Goal: Information Seeking & Learning: Learn about a topic

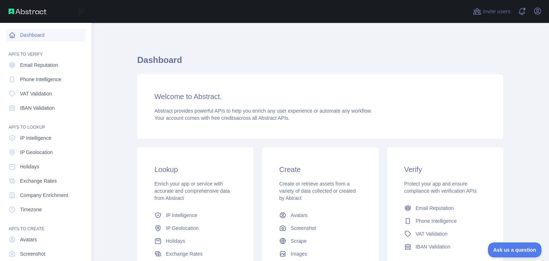
click at [13, 36] on icon at bounding box center [12, 34] width 7 height 7
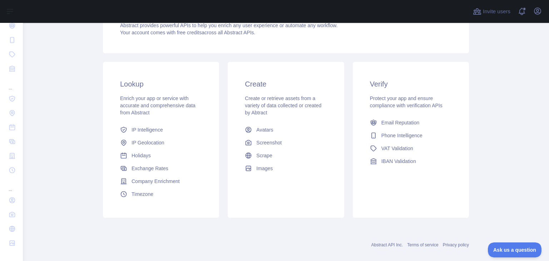
scroll to position [95, 0]
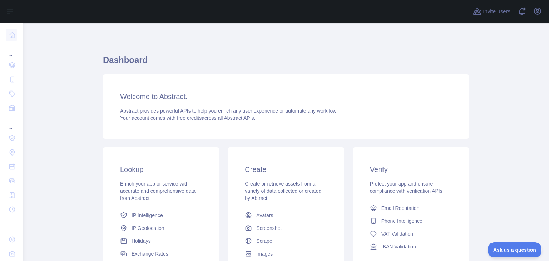
click at [187, 112] on span "Abstract provides powerful APIs to help you enrich any user experience or autom…" at bounding box center [229, 111] width 218 height 6
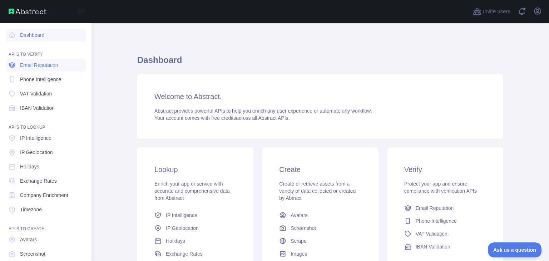
click at [35, 63] on span "Email Reputation" at bounding box center [39, 64] width 38 height 7
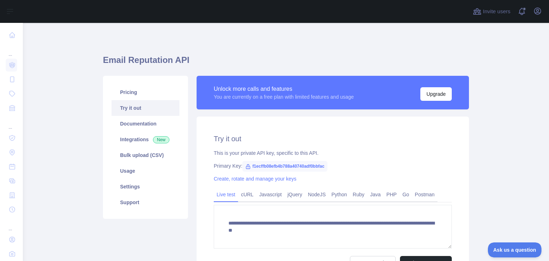
click at [130, 108] on link "Try it out" at bounding box center [146, 108] width 68 height 16
click at [137, 123] on link "Documentation" at bounding box center [146, 124] width 68 height 16
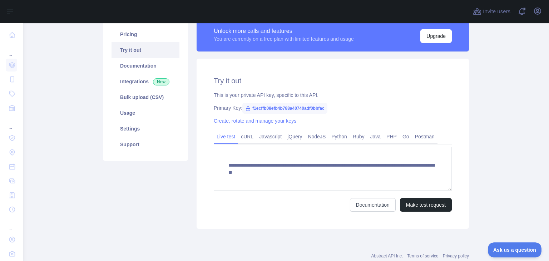
scroll to position [78, 0]
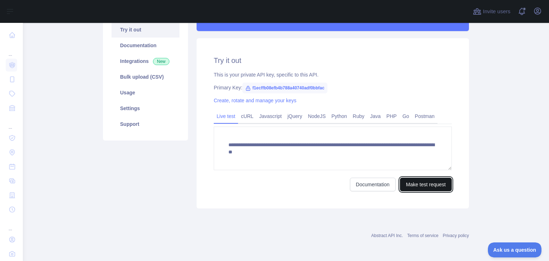
click at [417, 183] on button "Make test request" at bounding box center [426, 185] width 52 height 14
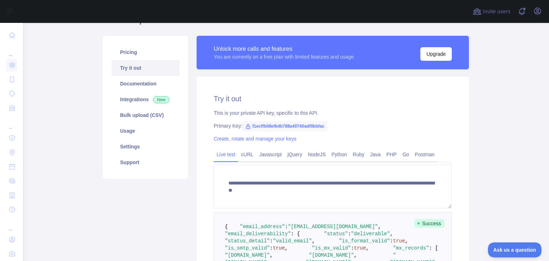
scroll to position [33, 0]
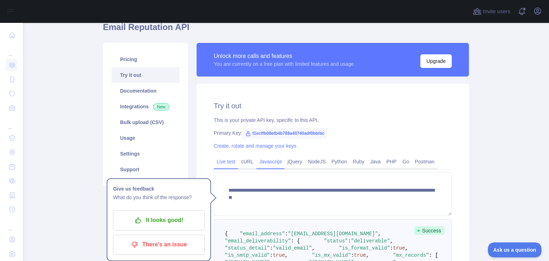
click at [271, 164] on link "Javascript" at bounding box center [270, 161] width 28 height 11
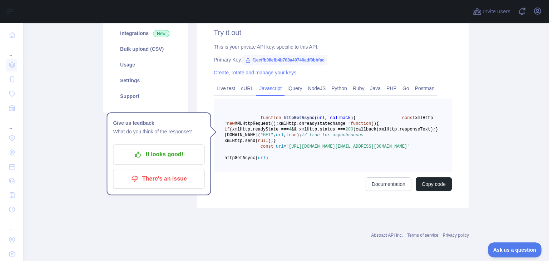
scroll to position [140, 0]
click at [224, 83] on link "Live test" at bounding box center [226, 88] width 24 height 11
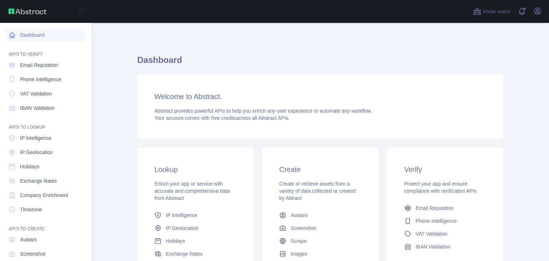
click at [34, 37] on link "Dashboard" at bounding box center [46, 35] width 80 height 13
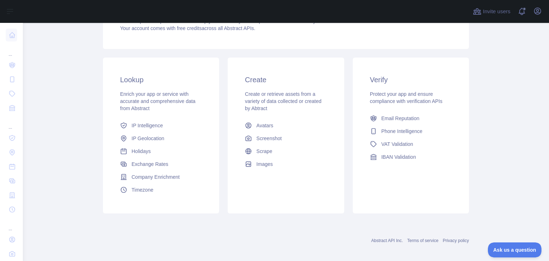
scroll to position [95, 0]
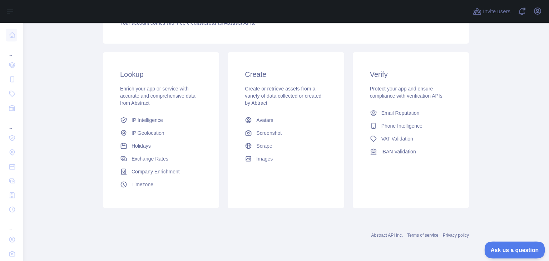
click at [496, 255] on button "Ask us a question" at bounding box center [511, 248] width 54 height 15
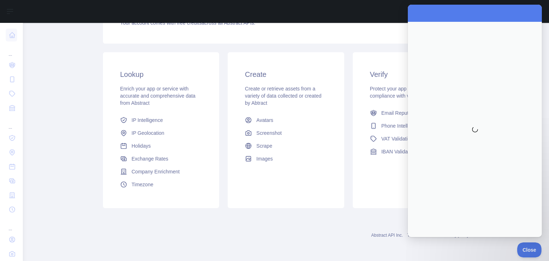
scroll to position [0, 0]
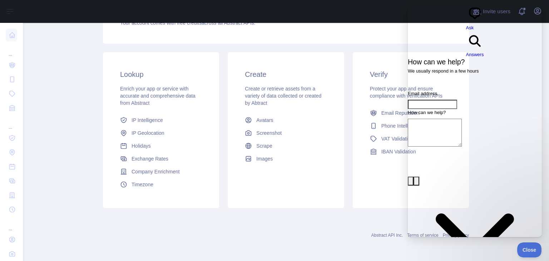
click at [154, 221] on div "Abstract API Inc. Terms of service Privacy policy" at bounding box center [286, 231] width 366 height 26
click at [94, 247] on main "Dashboard Welcome to Abstract. Abstract provides powerful APIs to help you enri…" at bounding box center [286, 142] width 526 height 238
click at [530, 249] on span "Close" at bounding box center [527, 248] width 24 height 5
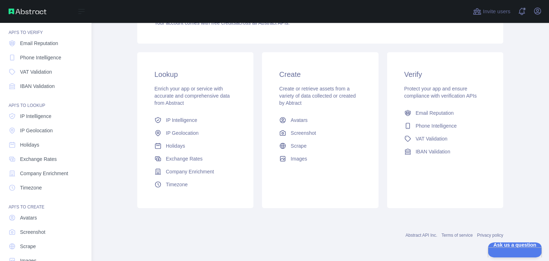
scroll to position [39, 0]
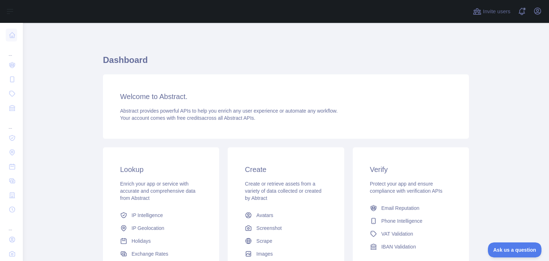
scroll to position [95, 0]
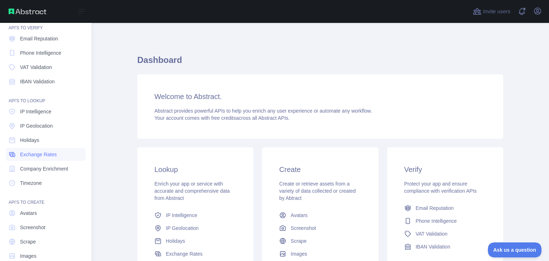
scroll to position [39, 0]
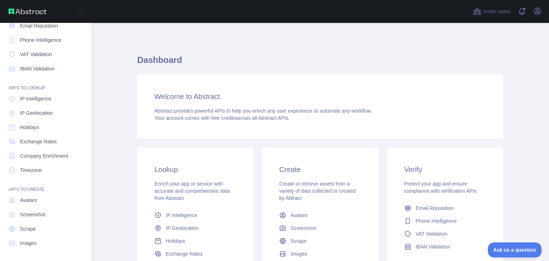
click at [28, 189] on div "API'S TO CREATE" at bounding box center [46, 185] width 80 height 14
click at [28, 248] on link "Images" at bounding box center [46, 243] width 80 height 13
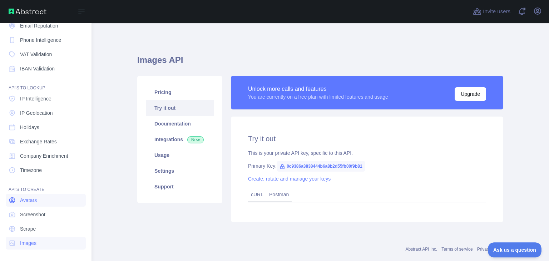
click at [28, 205] on link "Avatars" at bounding box center [46, 200] width 80 height 13
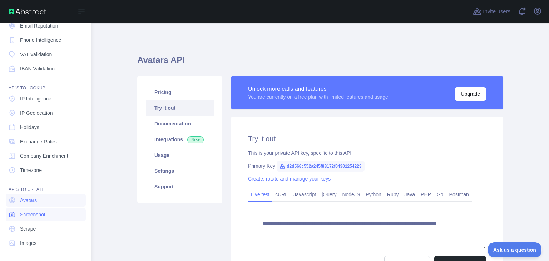
click at [30, 210] on link "Screenshot" at bounding box center [46, 214] width 80 height 13
click at [31, 219] on link "Screenshot" at bounding box center [46, 214] width 80 height 13
click at [34, 227] on span "Scrape" at bounding box center [28, 228] width 16 height 7
click at [35, 240] on span "Images" at bounding box center [28, 242] width 16 height 7
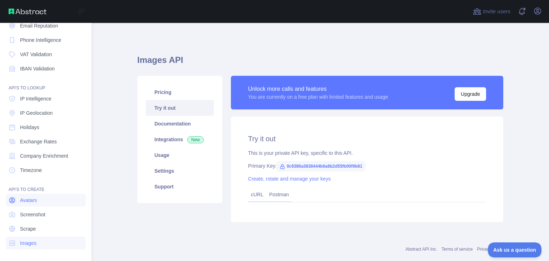
click at [35, 197] on span "Avatars" at bounding box center [28, 200] width 17 height 7
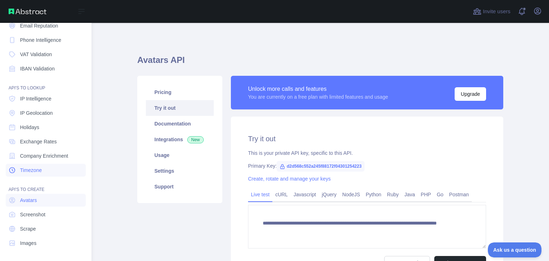
click at [34, 173] on link "Timezone" at bounding box center [46, 170] width 80 height 13
click at [34, 160] on link "Company Enrichment" at bounding box center [46, 155] width 80 height 13
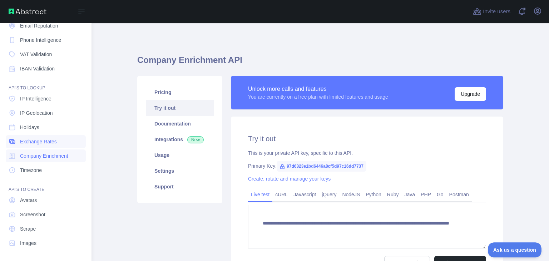
click at [36, 144] on span "Exchange Rates" at bounding box center [38, 141] width 37 height 7
click at [37, 124] on span "Holidays" at bounding box center [29, 127] width 19 height 7
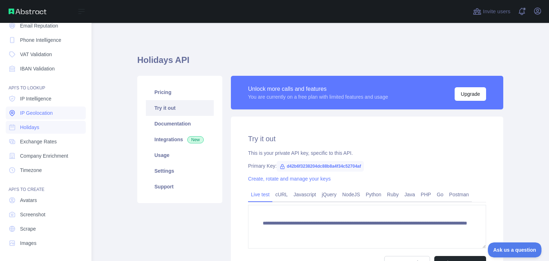
click at [37, 114] on span "IP Geolocation" at bounding box center [36, 112] width 33 height 7
click at [37, 100] on span "IP Intelligence" at bounding box center [35, 98] width 31 height 7
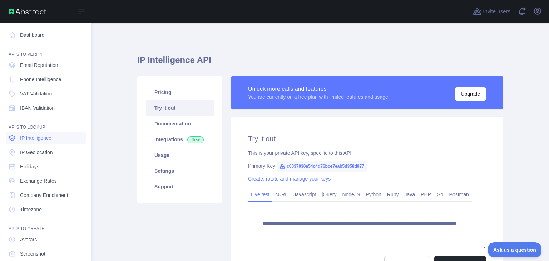
click at [43, 104] on link "IBAN Validation" at bounding box center [46, 108] width 80 height 13
click at [43, 93] on span "VAT Validation" at bounding box center [36, 93] width 32 height 7
click at [43, 80] on span "Phone Intelligence" at bounding box center [40, 79] width 41 height 7
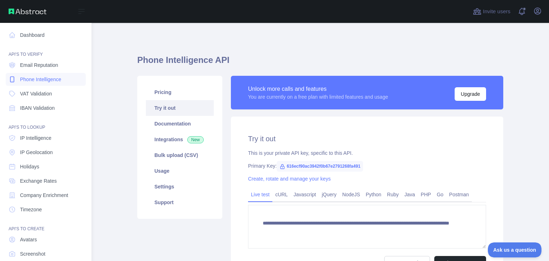
click at [41, 73] on link "Phone Intelligence" at bounding box center [46, 79] width 80 height 13
click at [41, 70] on link "Email Reputation" at bounding box center [46, 65] width 80 height 13
click at [23, 37] on link "Dashboard" at bounding box center [46, 35] width 80 height 13
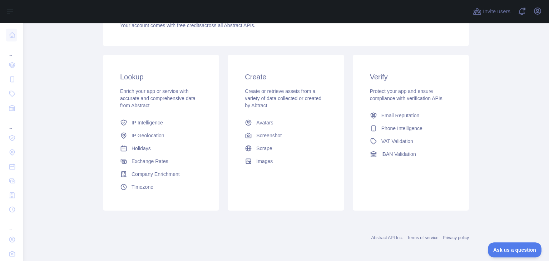
scroll to position [95, 0]
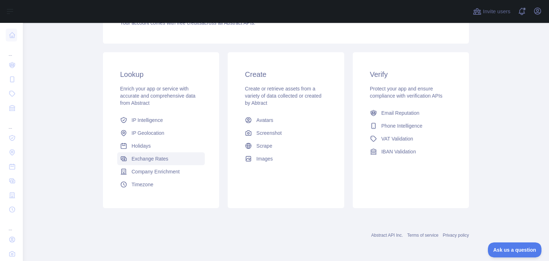
click at [145, 160] on span "Exchange Rates" at bounding box center [150, 158] width 37 height 7
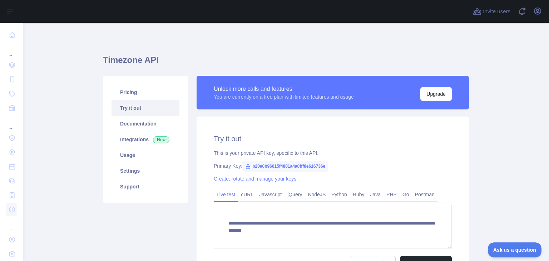
type textarea "**********"
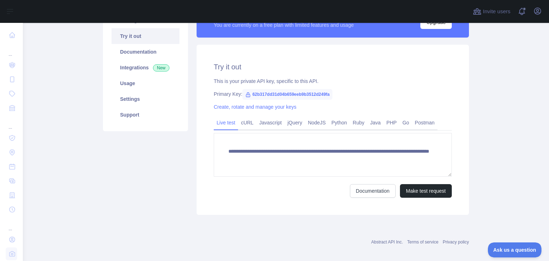
scroll to position [78, 0]
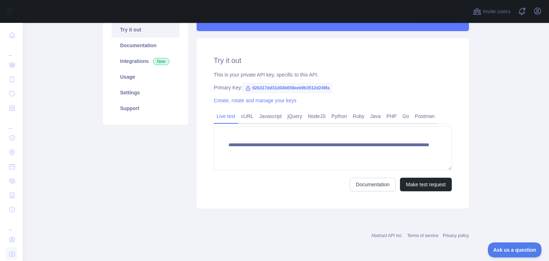
drag, startPoint x: 265, startPoint y: 114, endPoint x: 154, endPoint y: 180, distance: 129.2
click at [265, 114] on link "Javascript" at bounding box center [270, 115] width 28 height 11
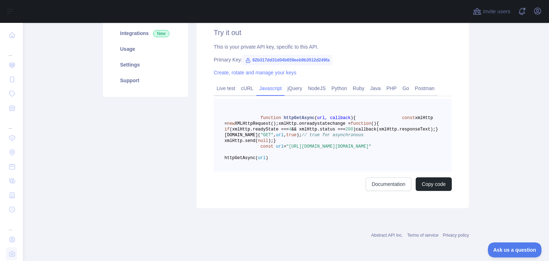
scroll to position [140, 0]
drag, startPoint x: 253, startPoint y: 140, endPoint x: 289, endPoint y: 150, distance: 37.1
click at [289, 150] on pre "function httpGetAsync ( url, callback ) { const xmlHttp = new XMLHttpRequest();…" at bounding box center [333, 135] width 238 height 73
click at [436, 127] on span "}" at bounding box center [437, 129] width 3 height 5
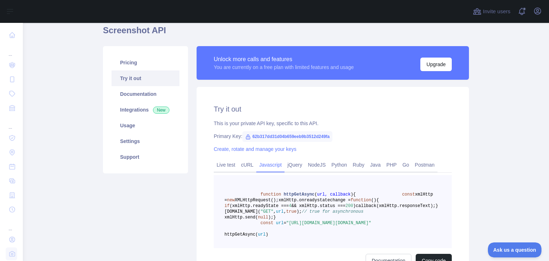
scroll to position [0, 0]
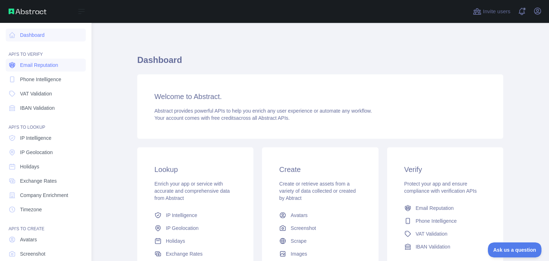
click at [24, 65] on span "Email Reputation" at bounding box center [39, 64] width 38 height 7
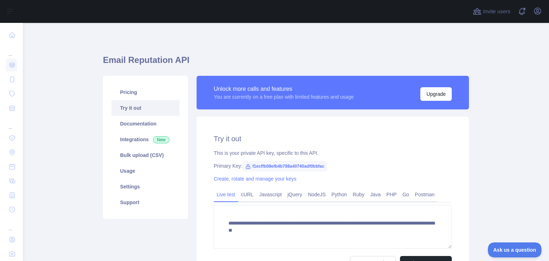
click at [263, 166] on span "f1ecffb08efb4b788a40740adf0bbfac" at bounding box center [284, 166] width 85 height 11
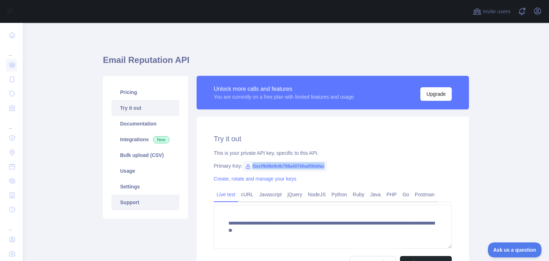
click at [153, 206] on link "Support" at bounding box center [146, 202] width 68 height 16
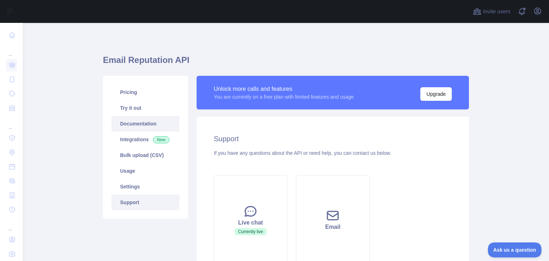
click at [122, 123] on link "Documentation" at bounding box center [146, 124] width 68 height 16
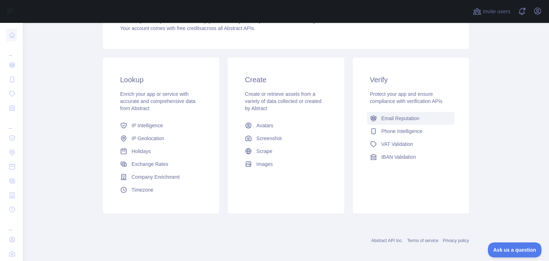
scroll to position [95, 0]
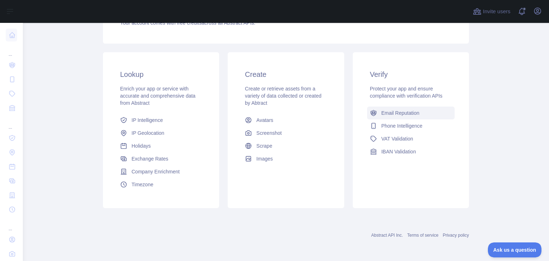
click at [410, 109] on span "Email Reputation" at bounding box center [400, 112] width 38 height 7
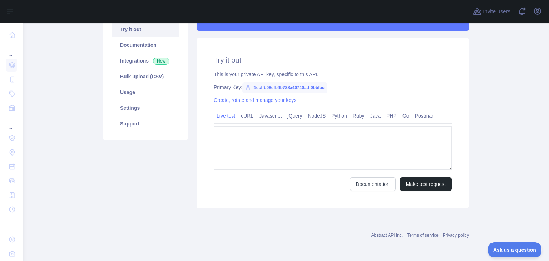
type textarea "**********"
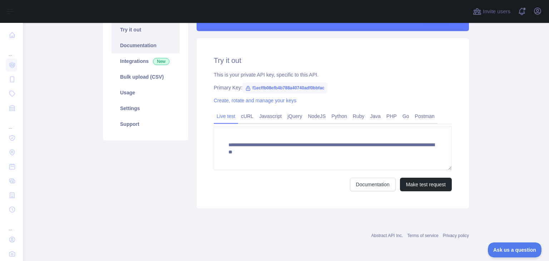
click at [137, 50] on link "Documentation" at bounding box center [146, 46] width 68 height 16
